Goal: Task Accomplishment & Management: Manage account settings

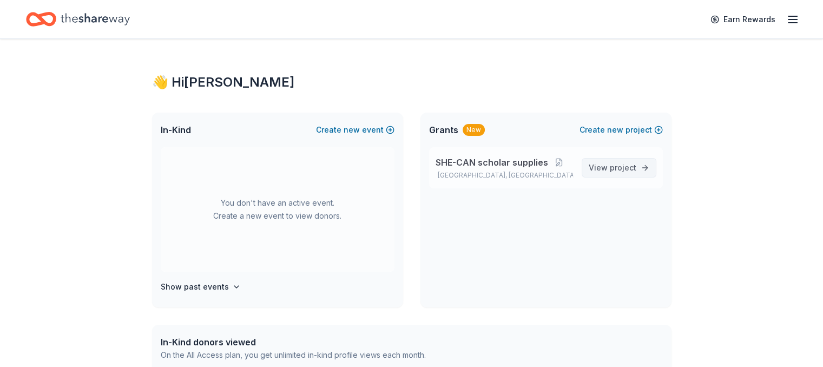
click at [605, 168] on span "View project" at bounding box center [613, 167] width 48 height 13
click at [600, 170] on span "View project" at bounding box center [613, 167] width 48 height 13
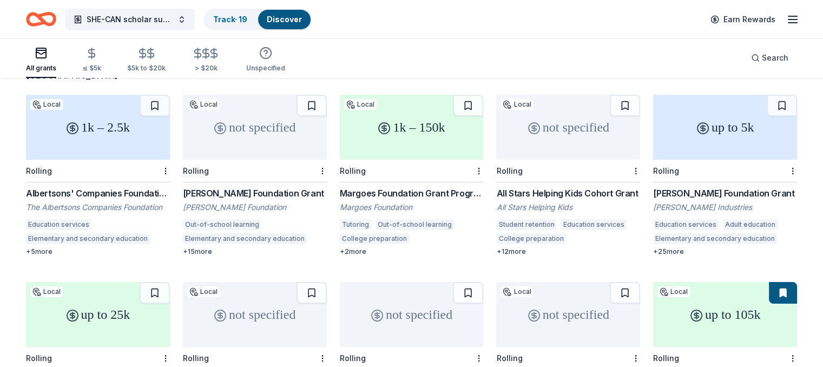
scroll to position [102, 0]
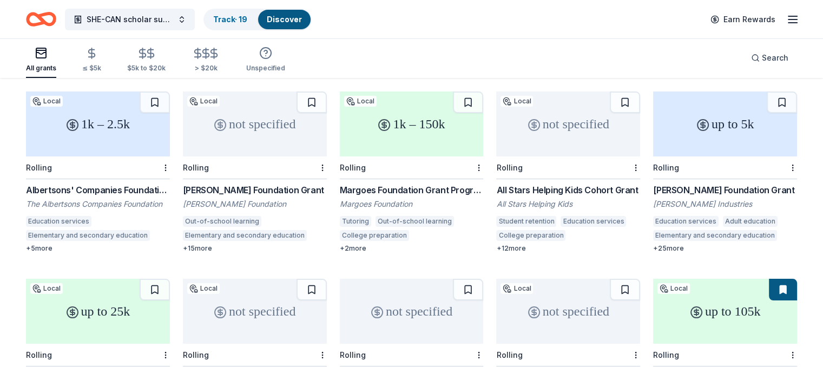
drag, startPoint x: 805, startPoint y: 258, endPoint x: 799, endPoint y: 249, distance: 10.5
click at [412, 183] on div "Margoes Foundation Grant Program" at bounding box center [412, 189] width 144 height 13
click at [786, 18] on icon "button" at bounding box center [792, 19] width 13 height 13
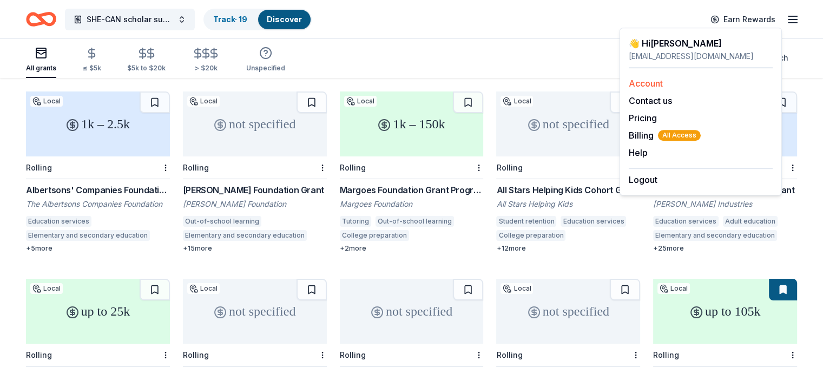
click at [648, 86] on link "Account" at bounding box center [646, 83] width 34 height 11
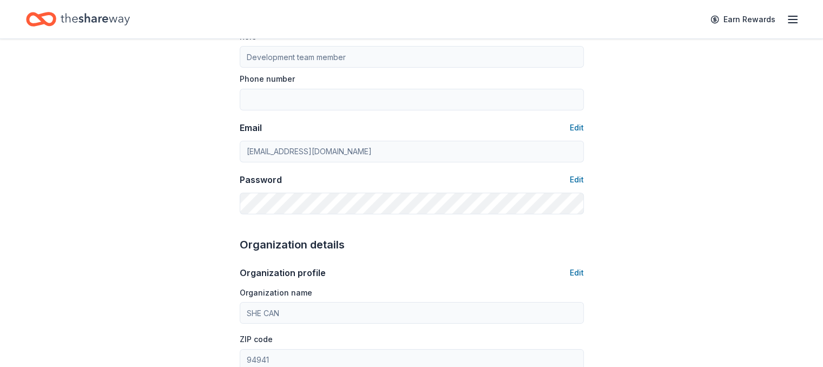
scroll to position [153, 0]
click at [580, 178] on button "Edit" at bounding box center [577, 178] width 14 height 13
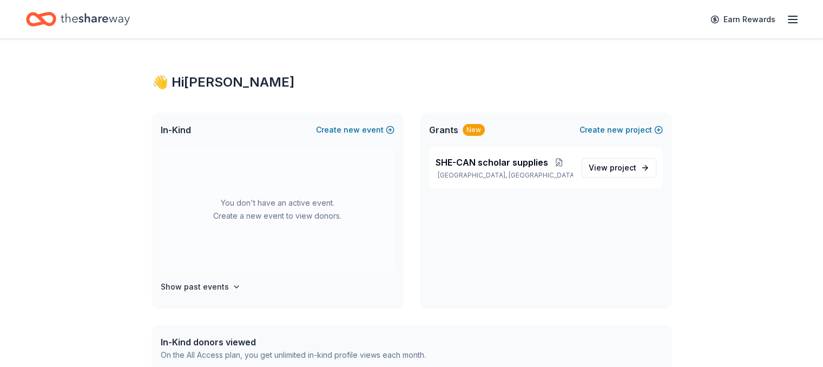
click at [789, 23] on line "button" at bounding box center [793, 23] width 9 height 0
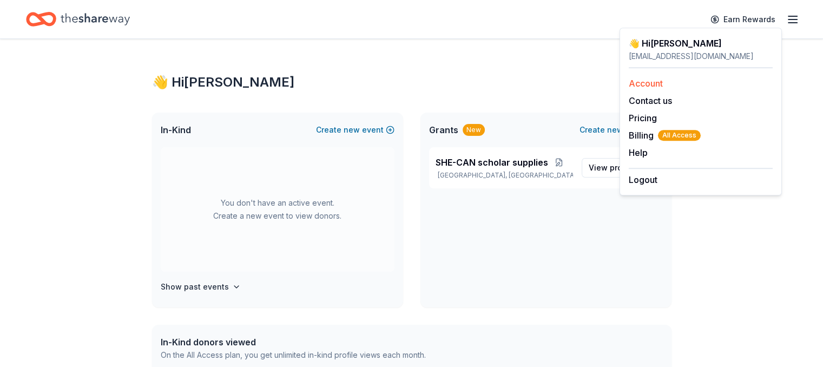
click at [654, 82] on link "Account" at bounding box center [646, 83] width 34 height 11
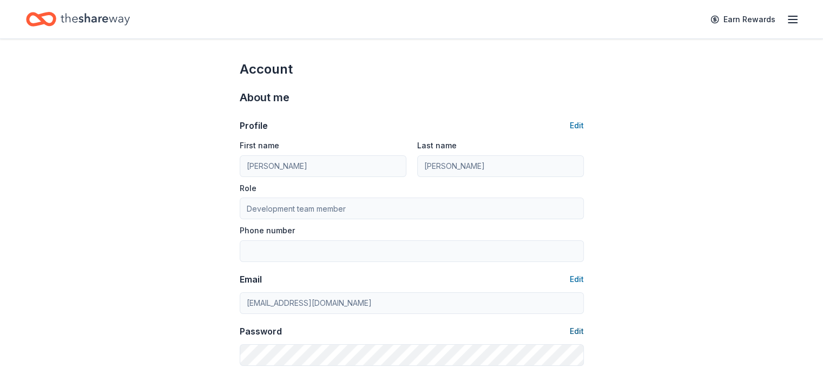
click at [574, 331] on button "Edit" at bounding box center [577, 331] width 14 height 13
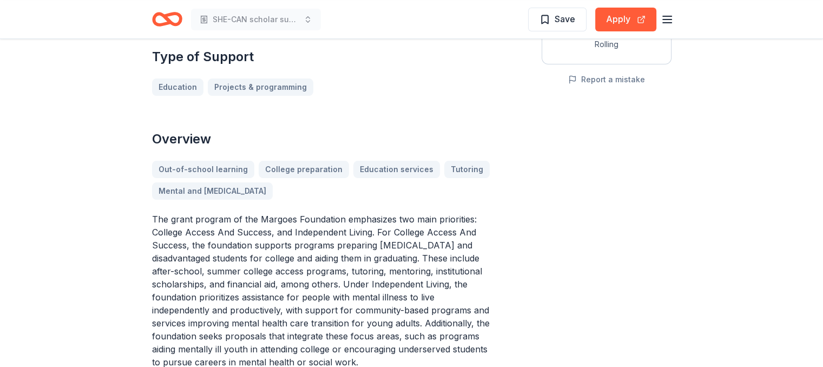
scroll to position [234, 0]
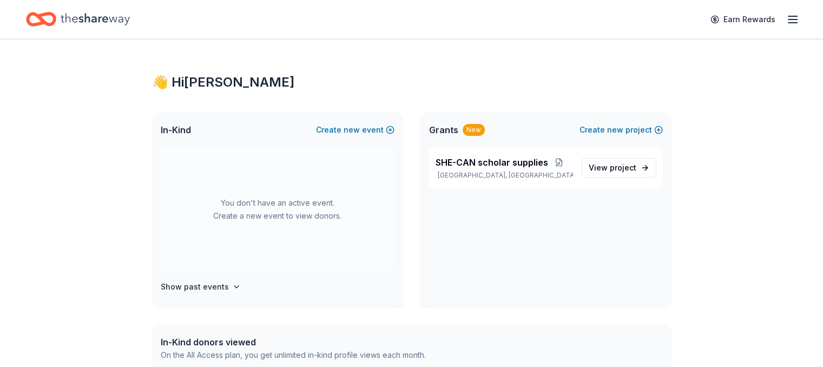
click at [786, 18] on icon "button" at bounding box center [792, 19] width 13 height 13
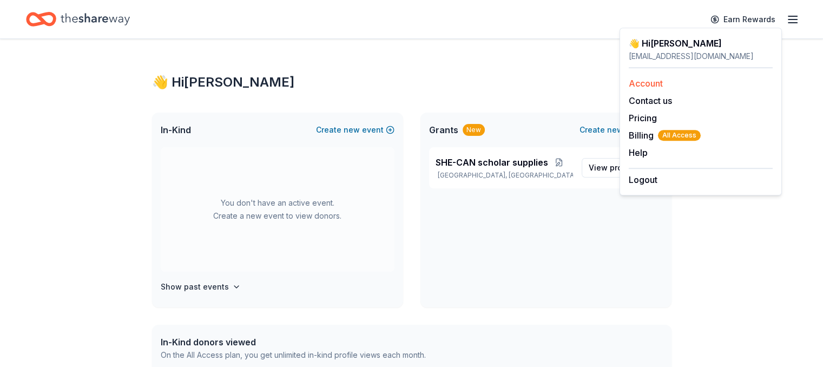
click at [649, 84] on link "Account" at bounding box center [646, 83] width 34 height 11
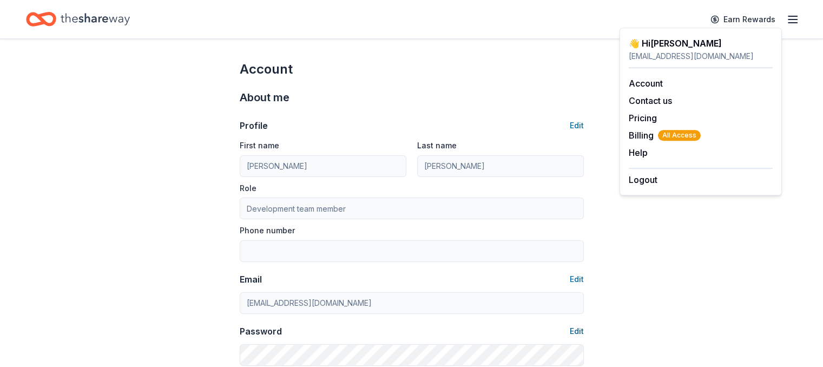
click at [576, 331] on button "Edit" at bounding box center [577, 331] width 14 height 13
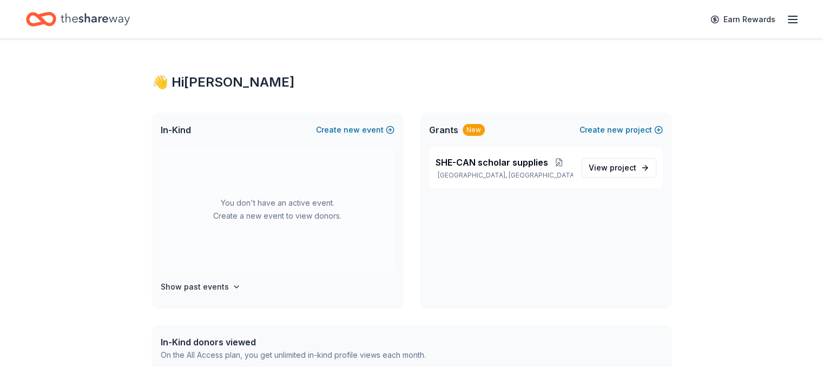
click at [786, 22] on icon "button" at bounding box center [792, 19] width 13 height 13
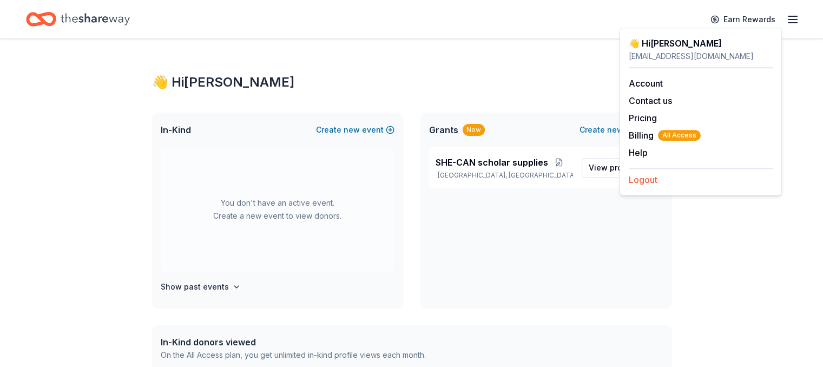
click at [638, 180] on button "Logout" at bounding box center [643, 179] width 29 height 13
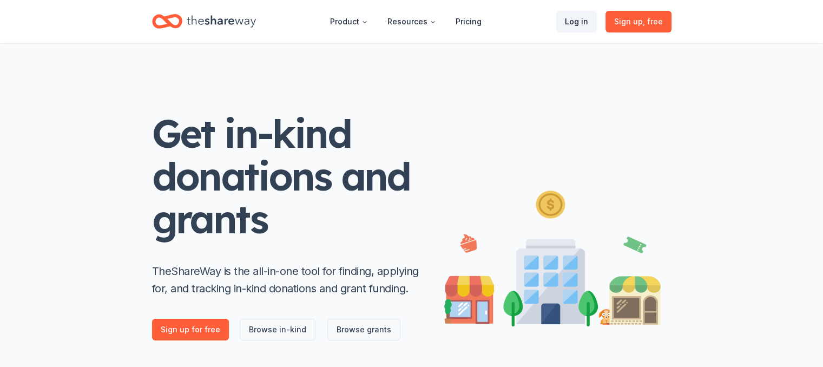
click at [580, 20] on link "Log in" at bounding box center [576, 22] width 41 height 22
click at [580, 22] on link "Log in" at bounding box center [576, 22] width 41 height 22
click at [580, 21] on link "Log in" at bounding box center [576, 22] width 41 height 22
click at [581, 23] on link "Log in" at bounding box center [576, 22] width 41 height 22
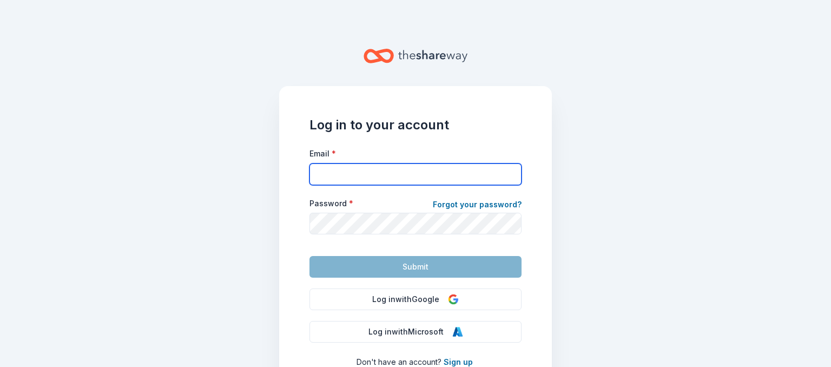
click at [398, 172] on input "Email *" at bounding box center [416, 174] width 212 height 22
type input "lgriffin@shecan.global"
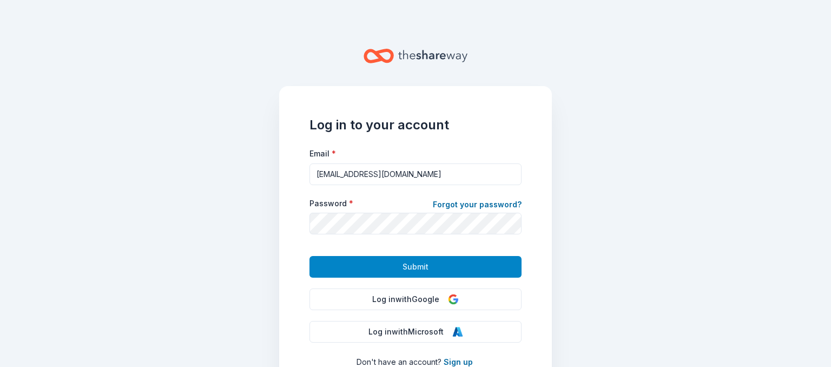
click at [396, 265] on button "Submit" at bounding box center [416, 267] width 212 height 22
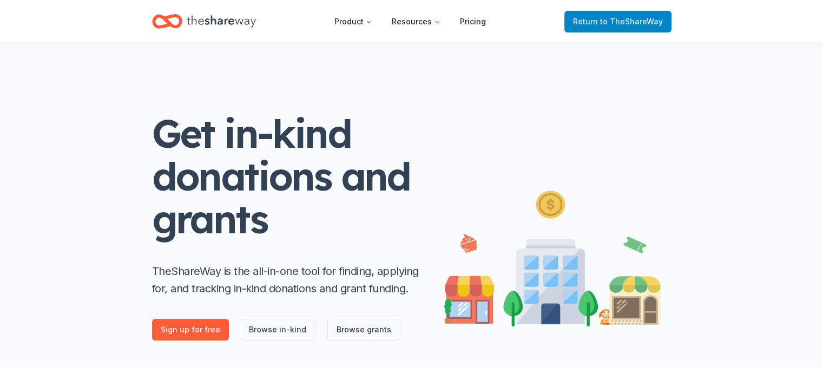
click at [607, 21] on span "to TheShareWay" at bounding box center [631, 21] width 63 height 9
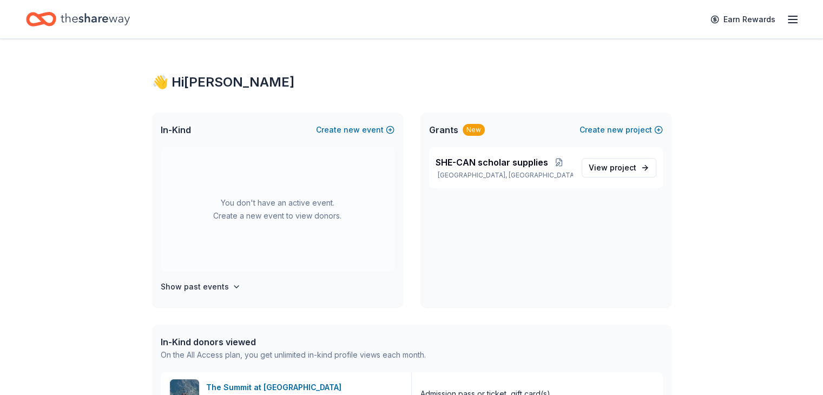
click at [786, 21] on icon "button" at bounding box center [792, 19] width 13 height 13
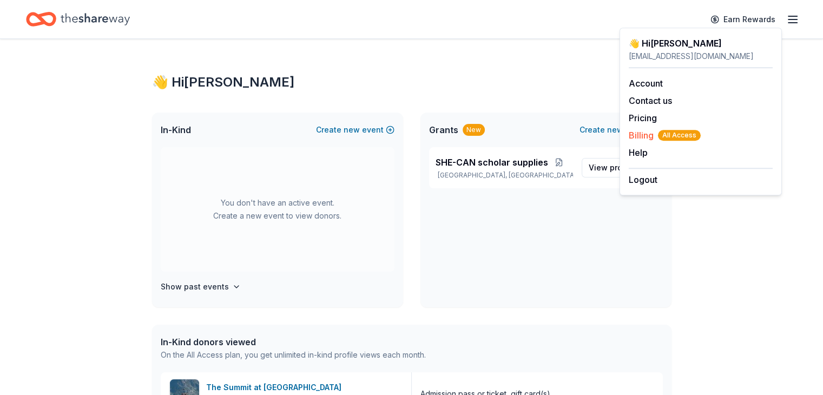
click at [643, 135] on span "Billing All Access" at bounding box center [665, 135] width 72 height 13
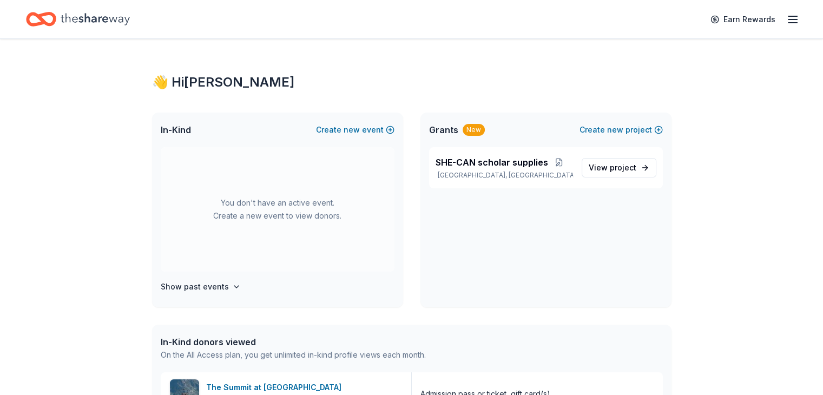
click at [786, 20] on icon "button" at bounding box center [792, 19] width 13 height 13
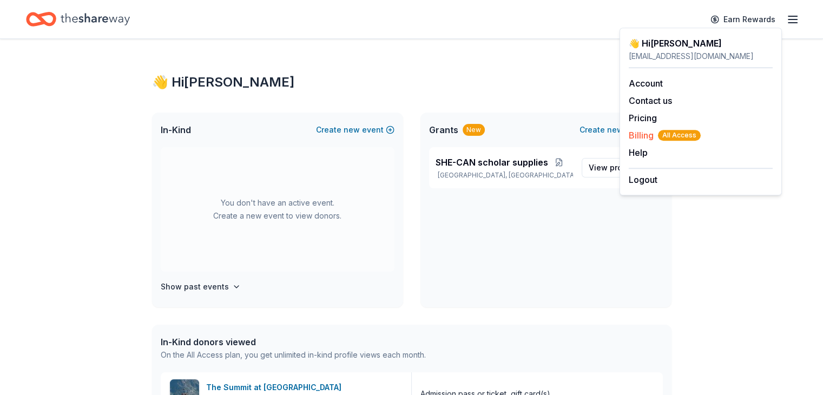
click at [649, 136] on span "Billing All Access" at bounding box center [665, 135] width 72 height 13
